Goal: Navigation & Orientation: Understand site structure

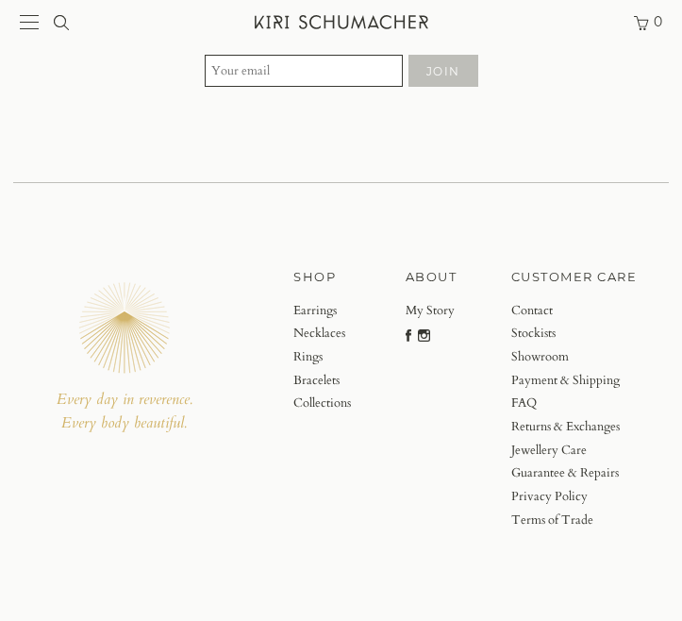
scroll to position [2691, 0]
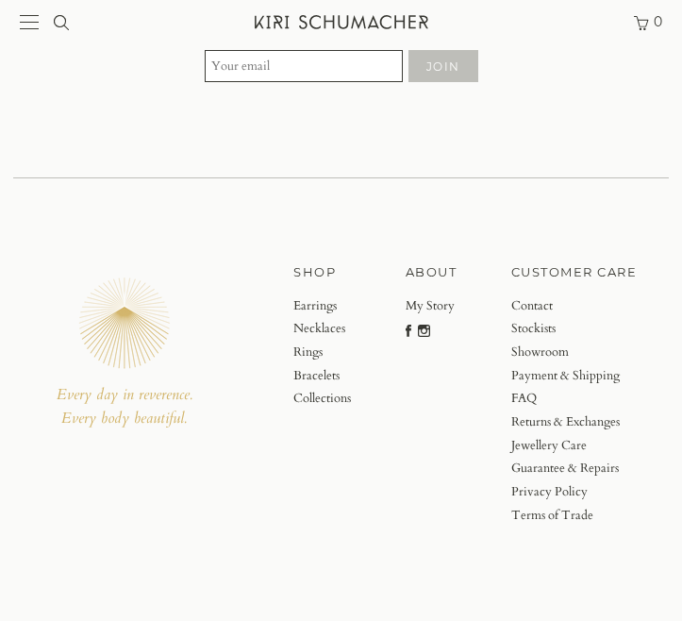
click at [318, 327] on link "Necklaces" at bounding box center [323, 329] width 58 height 24
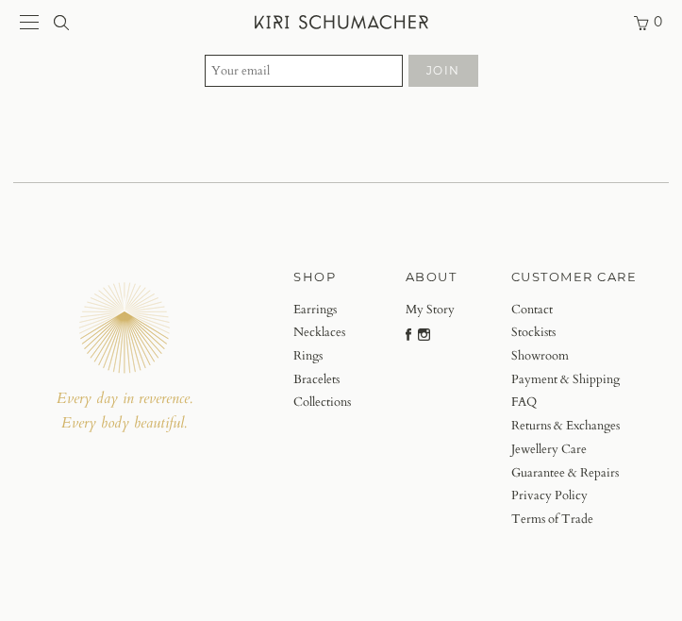
click at [421, 308] on link "My Story" at bounding box center [432, 310] width 52 height 24
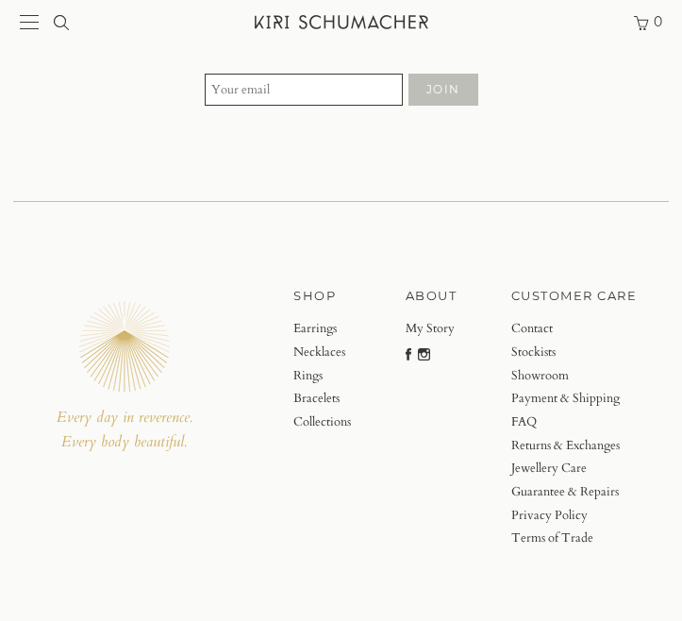
scroll to position [5933, 0]
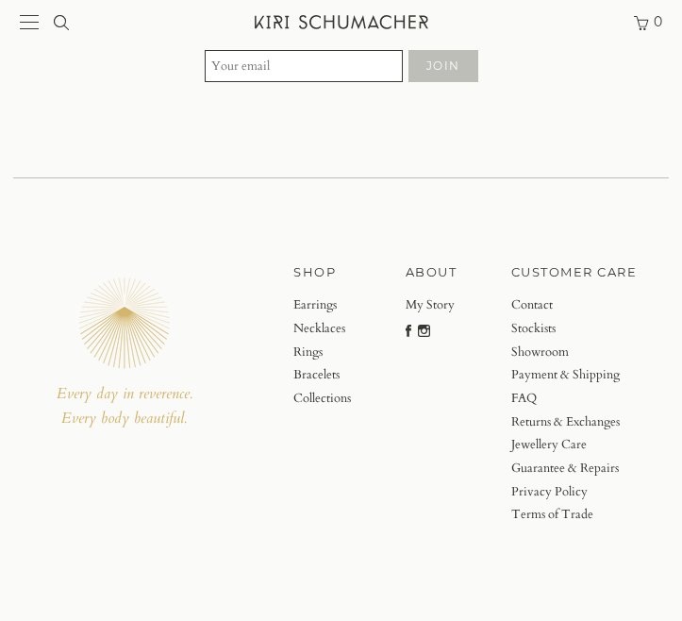
click at [519, 306] on link "Contact" at bounding box center [575, 306] width 126 height 24
